Goal: Task Accomplishment & Management: Manage account settings

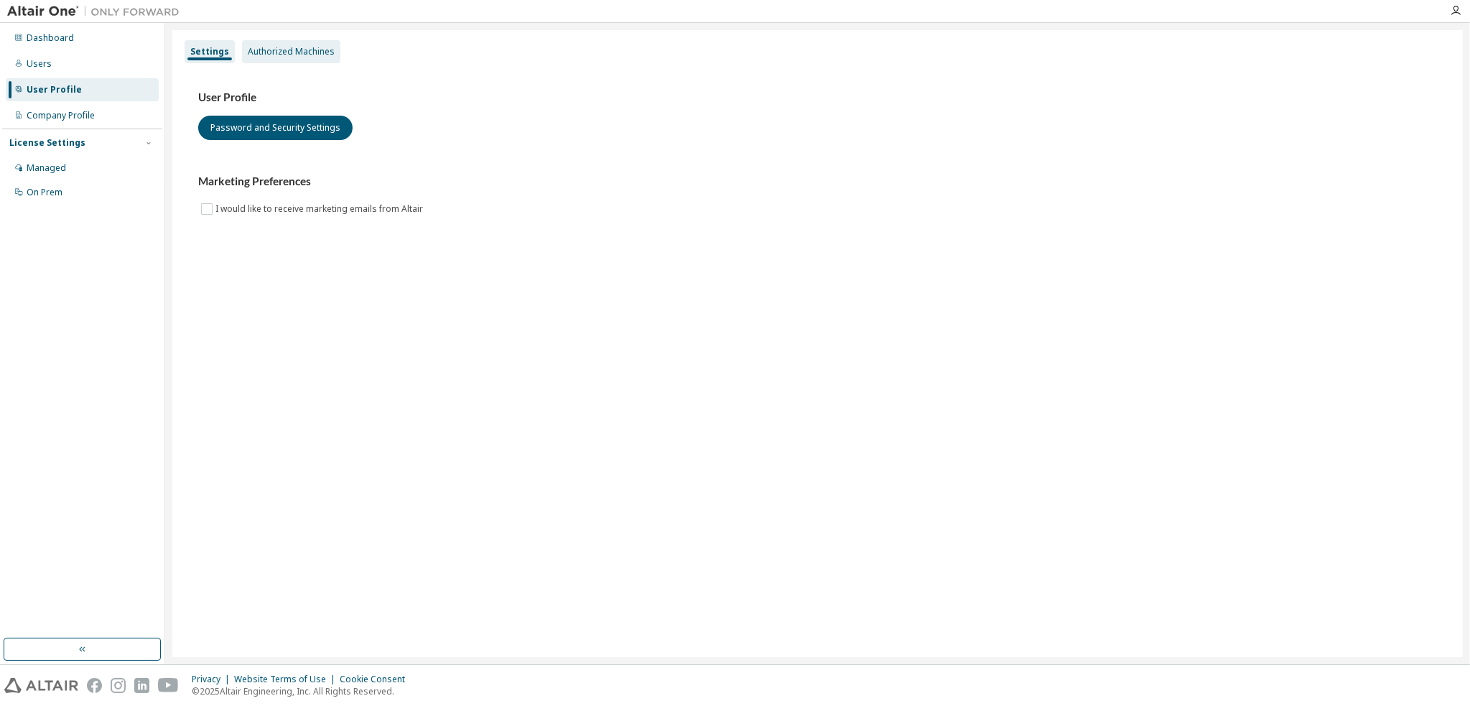
click at [279, 48] on div "Authorized Machines" at bounding box center [291, 51] width 87 height 11
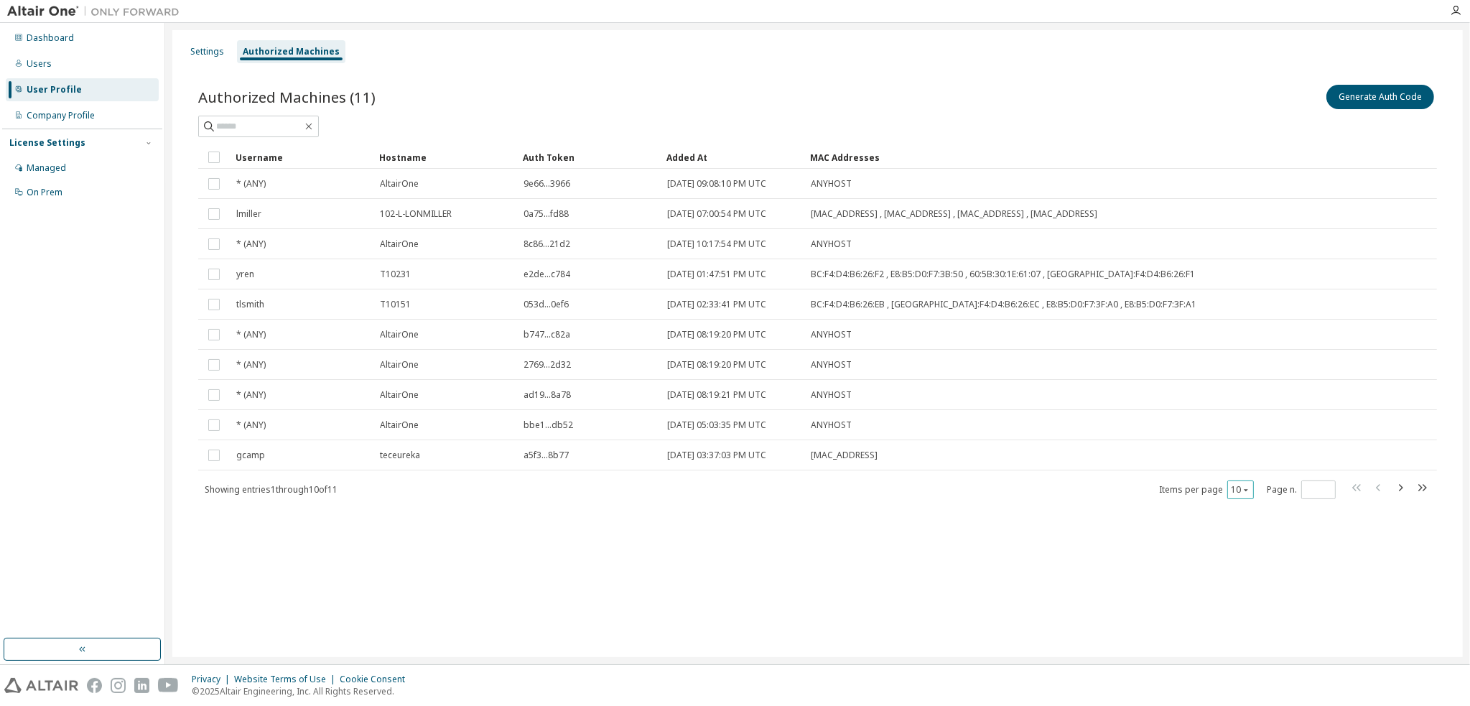
click at [1243, 491] on icon "button" at bounding box center [1245, 489] width 9 height 9
click at [1238, 545] on div "30" at bounding box center [1285, 541] width 115 height 17
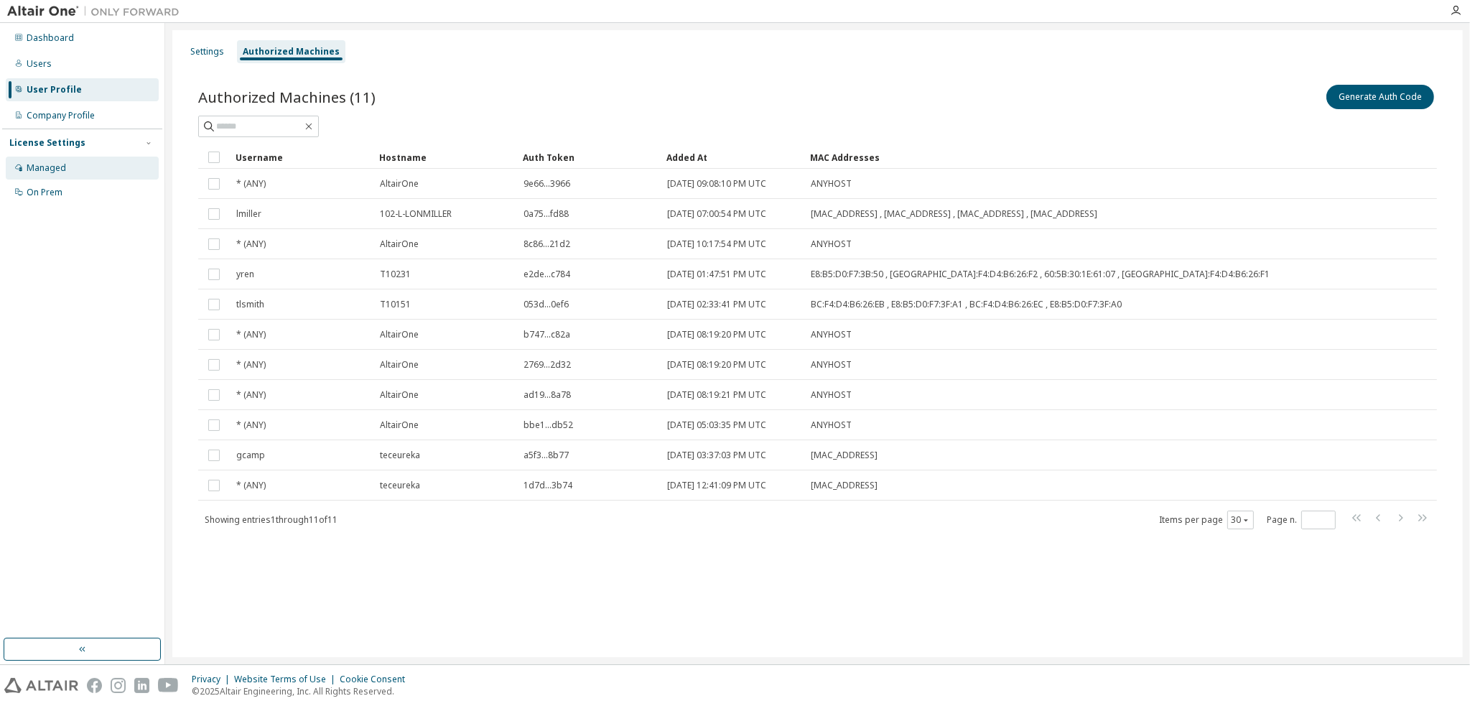
click at [41, 165] on div "Managed" at bounding box center [46, 167] width 39 height 11
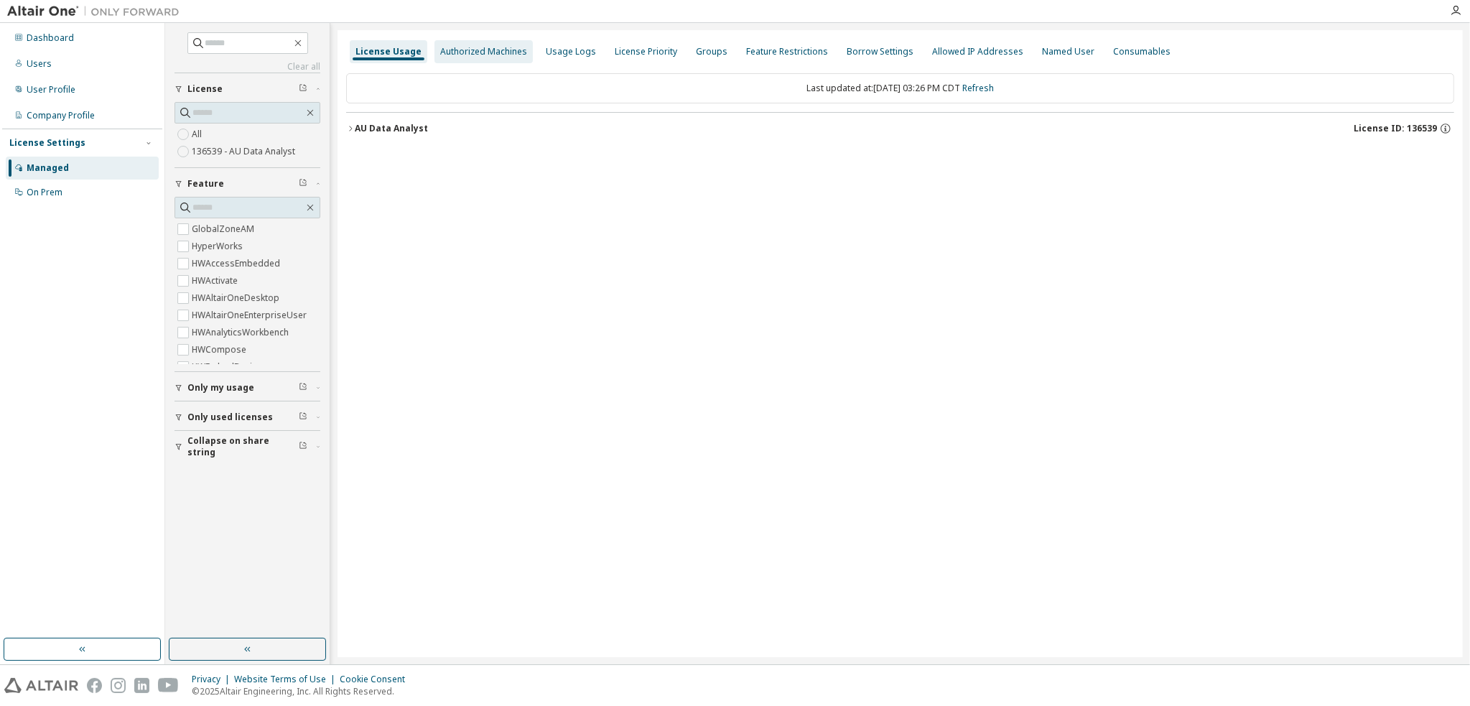
click at [457, 54] on div "Authorized Machines" at bounding box center [483, 51] width 87 height 11
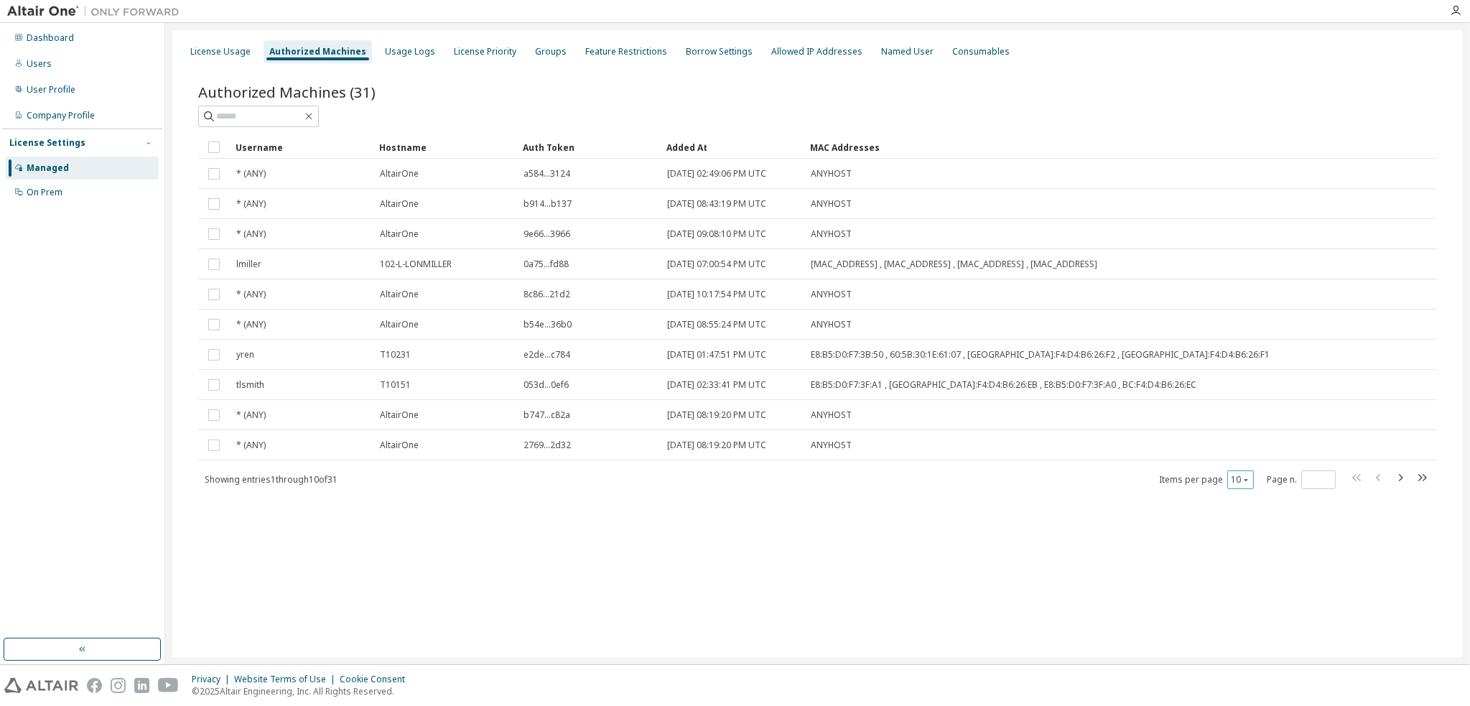
click at [1249, 477] on icon "button" at bounding box center [1245, 479] width 9 height 9
click at [1245, 548] on div "50" at bounding box center [1285, 549] width 115 height 17
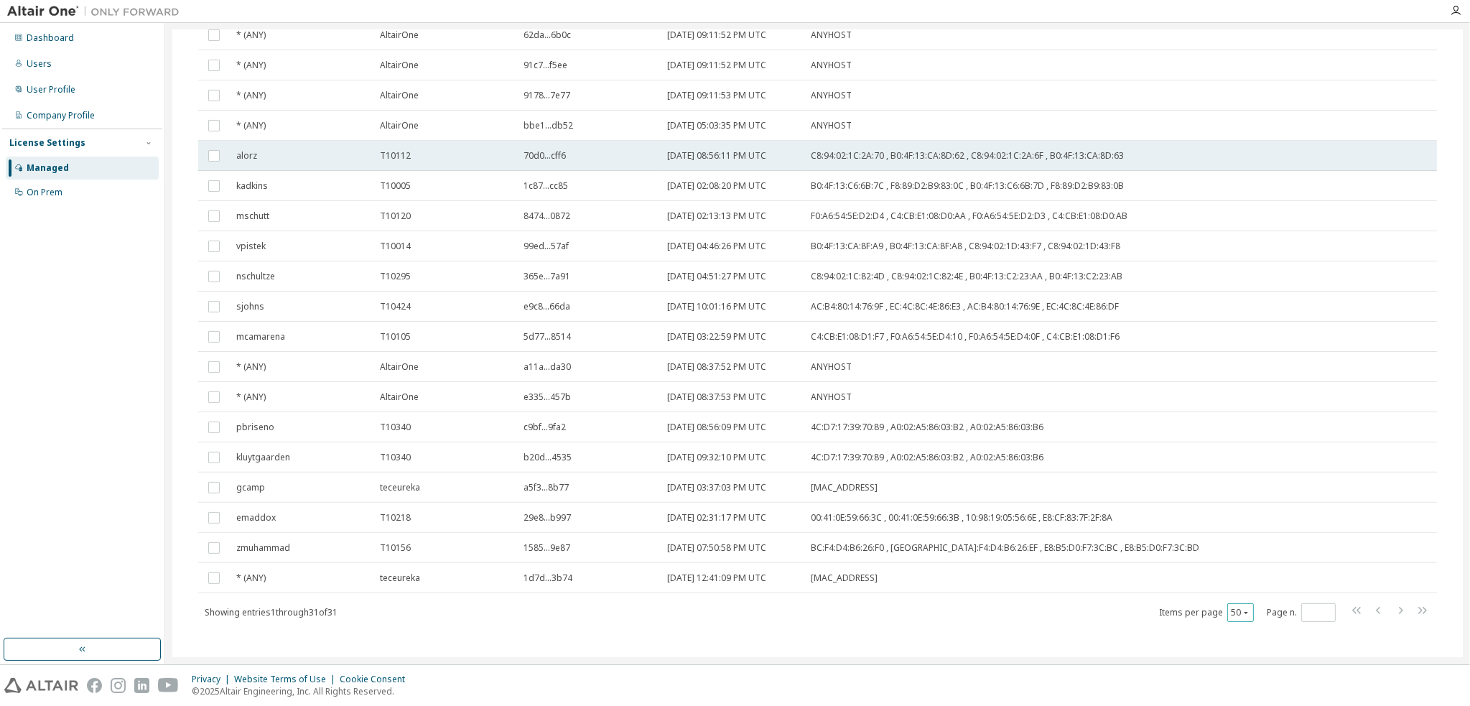
scroll to position [510, 0]
